Goal: Navigation & Orientation: Go to known website

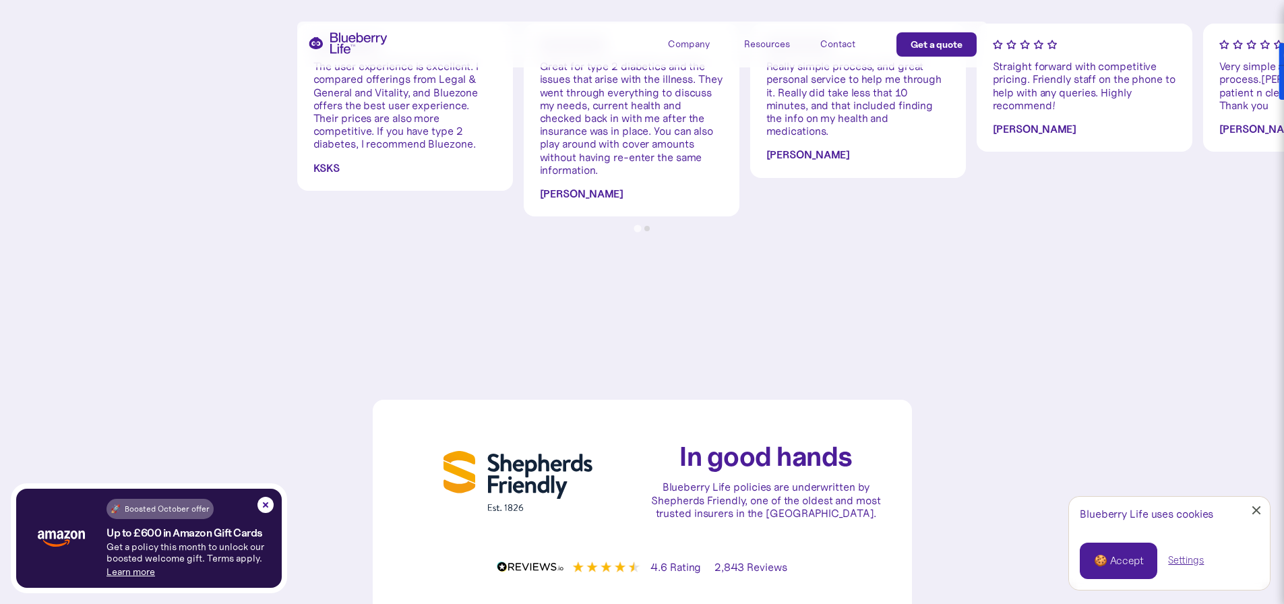
scroll to position [4043, 0]
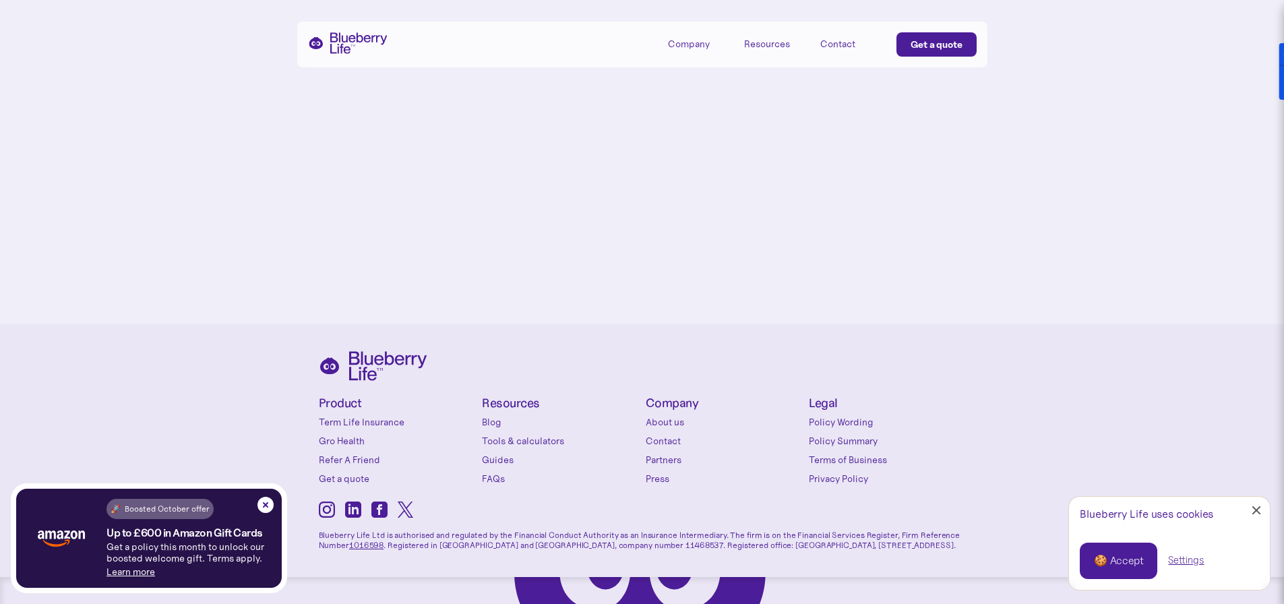
scroll to position [5757, 0]
